Goal: Task Accomplishment & Management: Manage account settings

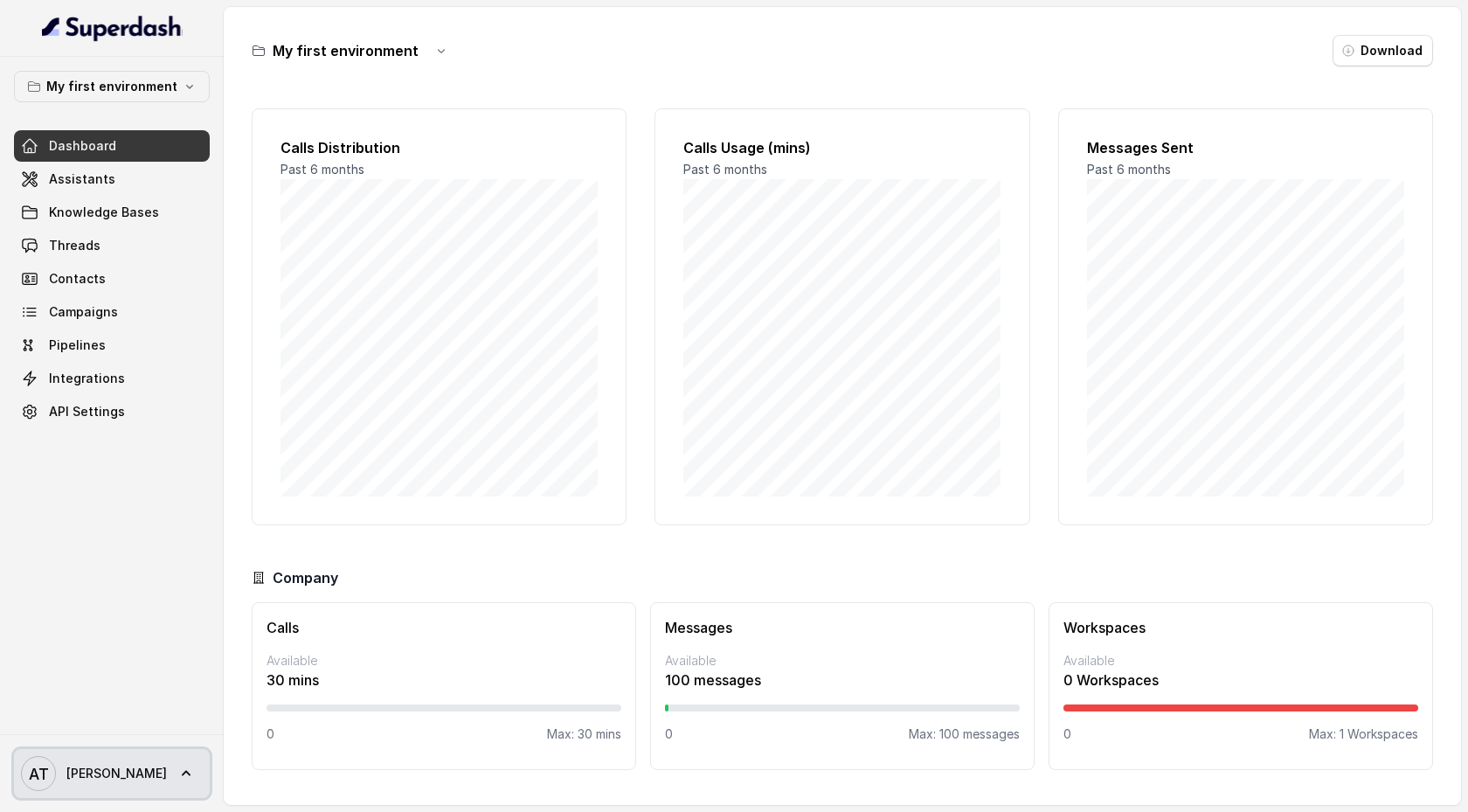
click at [181, 773] on icon at bounding box center [185, 774] width 8 height 6
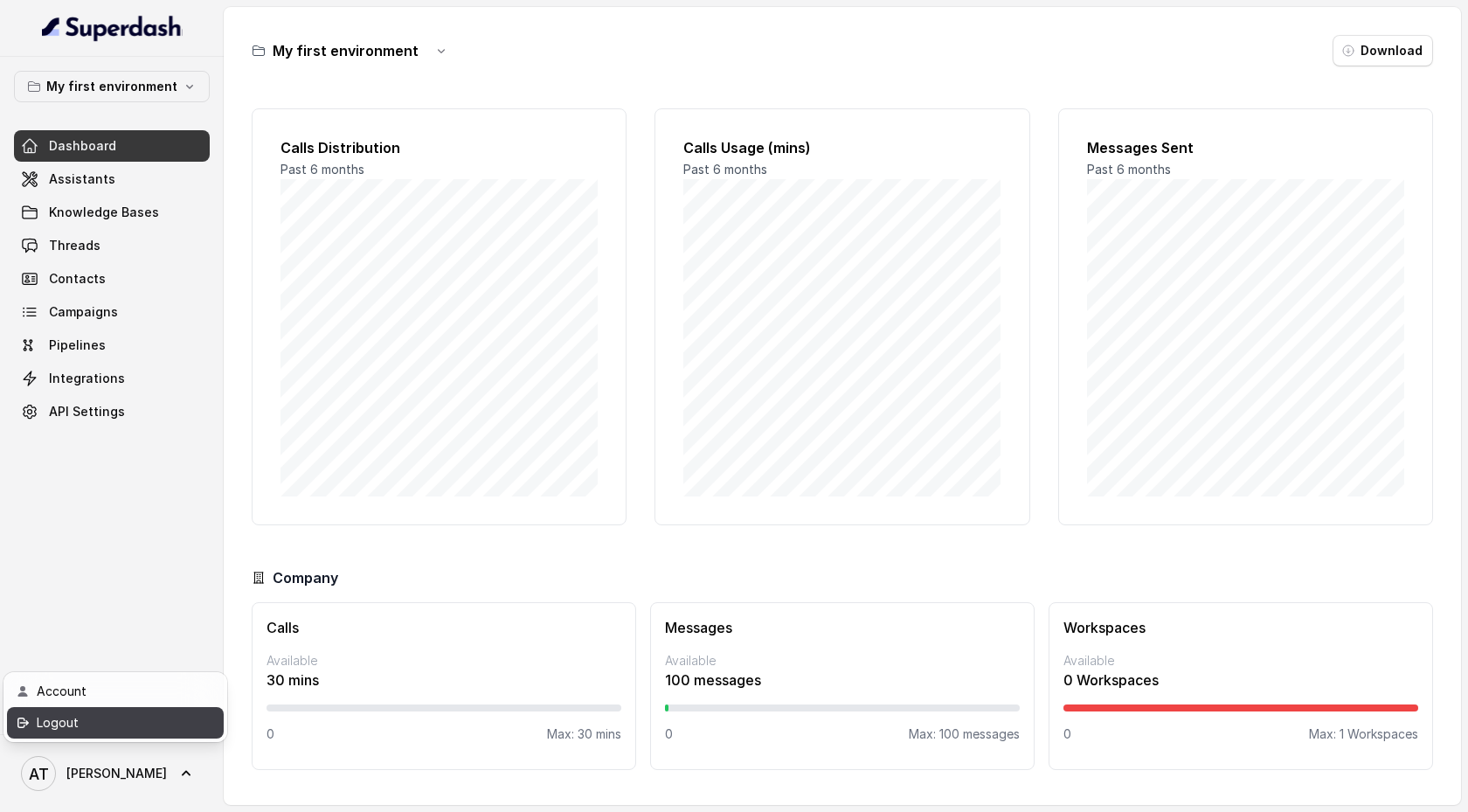
click at [127, 728] on div "Logout" at bounding box center [111, 723] width 149 height 21
